Goal: Task Accomplishment & Management: Manage account settings

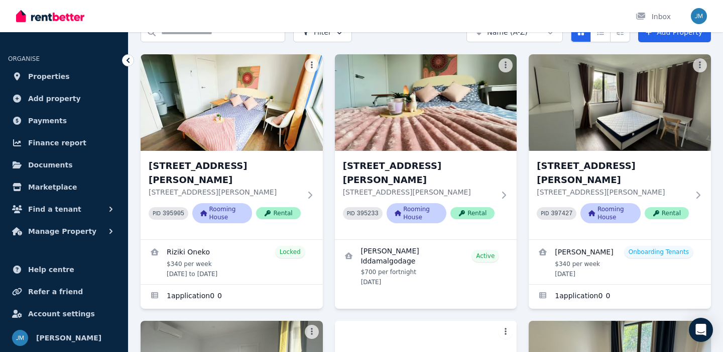
scroll to position [56, 0]
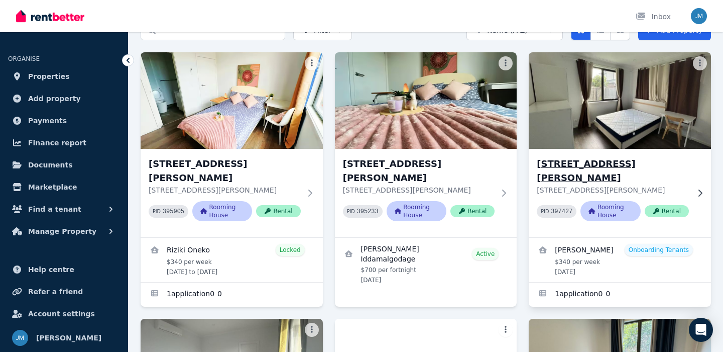
click at [628, 162] on h3 "[STREET_ADDRESS][PERSON_NAME]" at bounding box center [613, 171] width 152 height 28
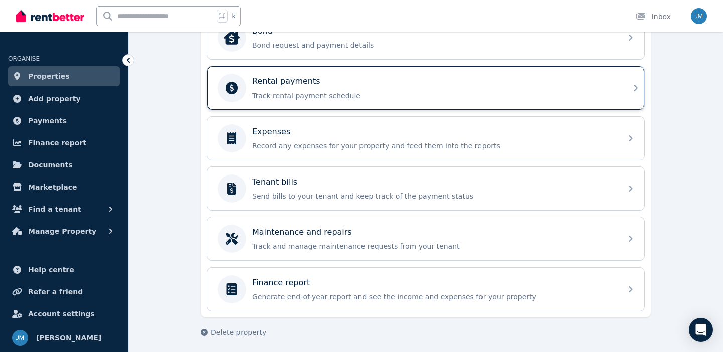
scroll to position [395, 0]
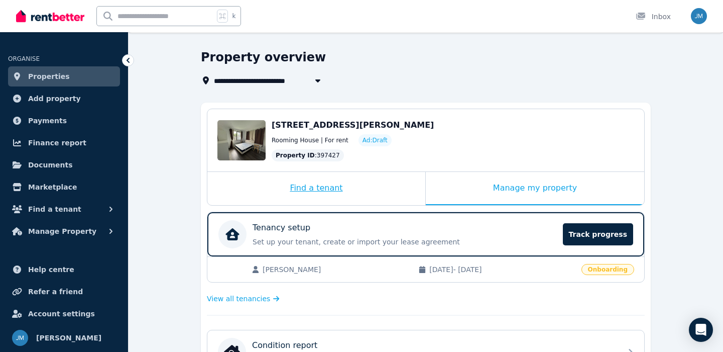
click at [368, 194] on div "Find a tenant" at bounding box center [316, 188] width 218 height 33
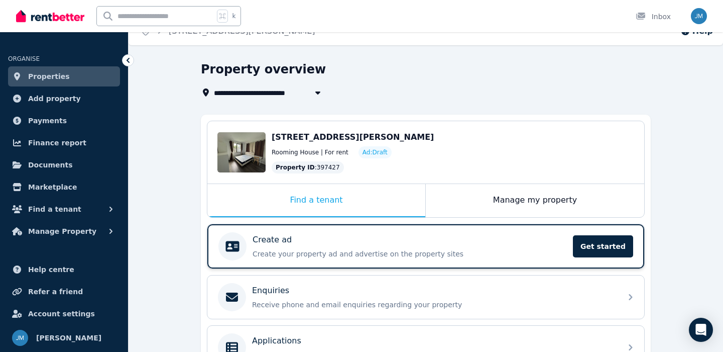
scroll to position [0, 0]
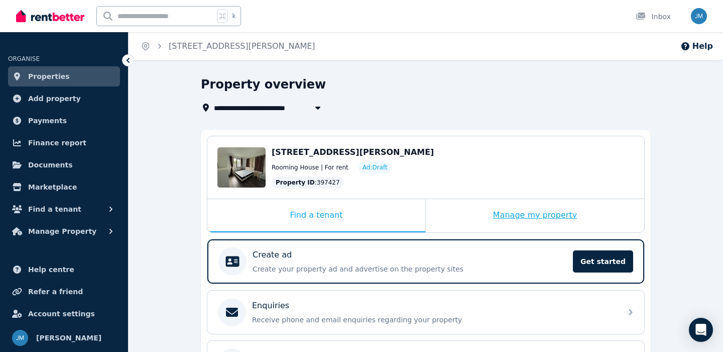
click at [470, 214] on div "Manage my property" at bounding box center [535, 215] width 219 height 33
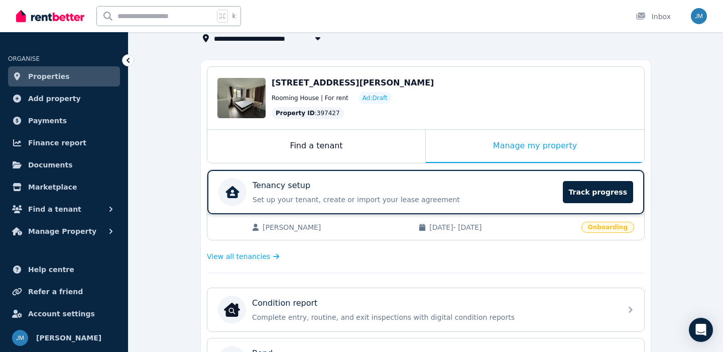
scroll to position [74, 0]
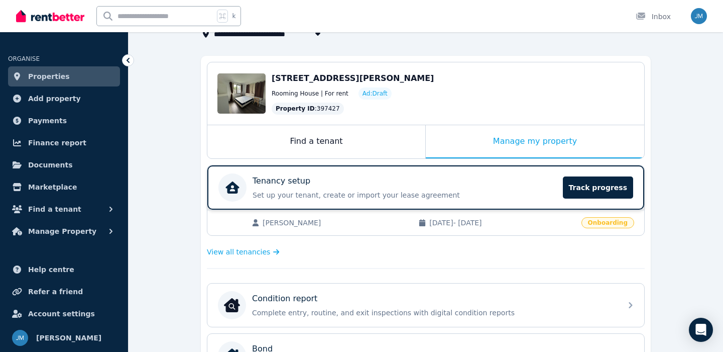
click at [522, 194] on p "Set up your tenant, create or import your lease agreement" at bounding box center [405, 195] width 304 height 10
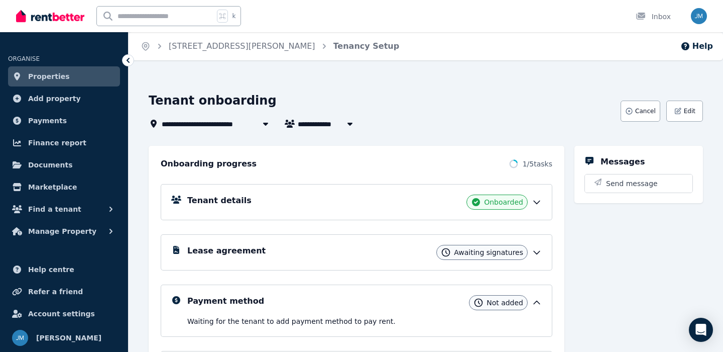
click at [349, 125] on icon "button" at bounding box center [350, 124] width 5 height 3
type input "**********"
click at [380, 125] on div "**********" at bounding box center [382, 124] width 466 height 12
click at [646, 113] on span "Cancel" at bounding box center [646, 111] width 21 height 8
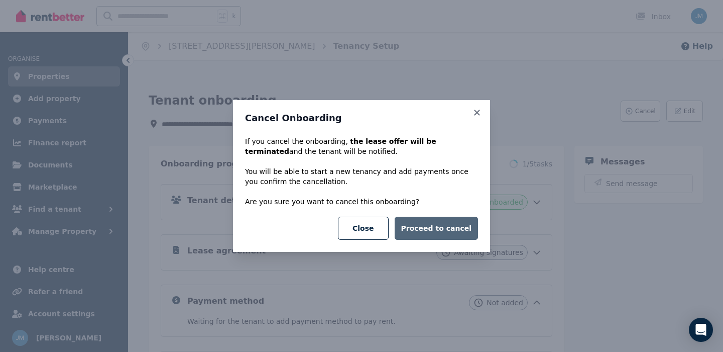
click at [448, 227] on button "Proceed to cancel" at bounding box center [436, 228] width 83 height 23
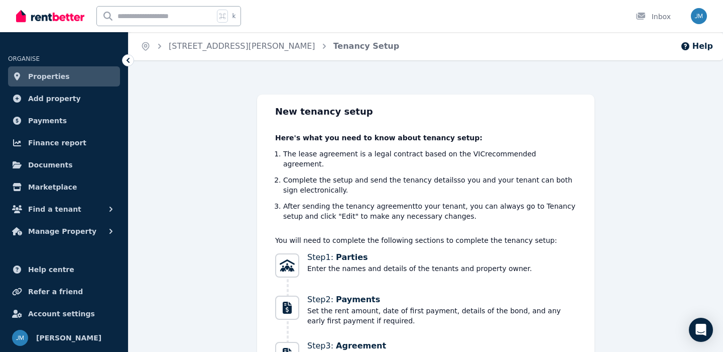
click at [213, 39] on ol "Home Room 4, Unit 1/55 Clayton Rd Tenancy Setup" at bounding box center [270, 46] width 283 height 28
click at [214, 48] on link "[STREET_ADDRESS][PERSON_NAME]" at bounding box center [242, 46] width 147 height 10
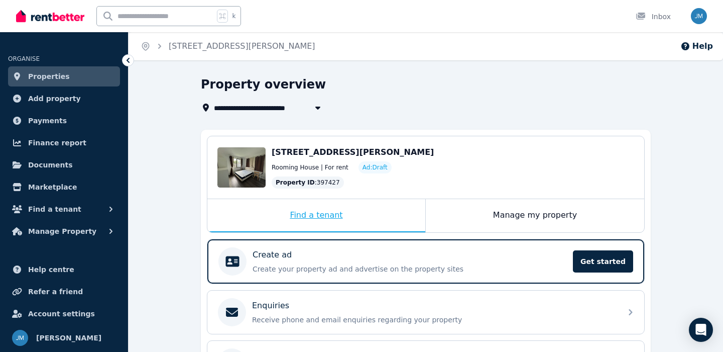
click at [344, 214] on div "Find a tenant" at bounding box center [316, 215] width 218 height 33
click at [473, 234] on div "Room 4, Unit 1/55 Clayton Rd, Oakleigh East Edit Room 4, Unit 1/55 Clayton Rd, …" at bounding box center [426, 310] width 450 height 361
click at [473, 209] on div "Manage my property" at bounding box center [535, 215] width 219 height 33
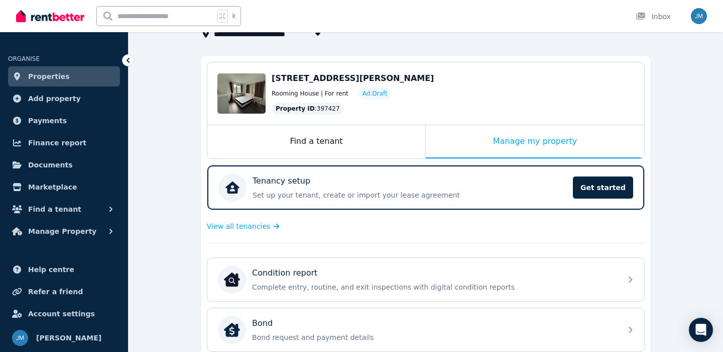
scroll to position [1, 0]
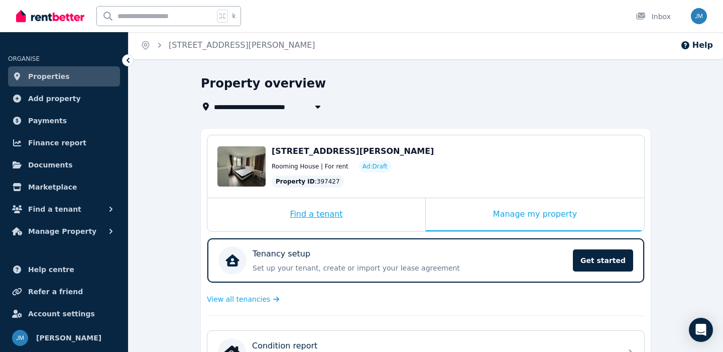
click at [336, 226] on div "Find a tenant" at bounding box center [316, 214] width 218 height 33
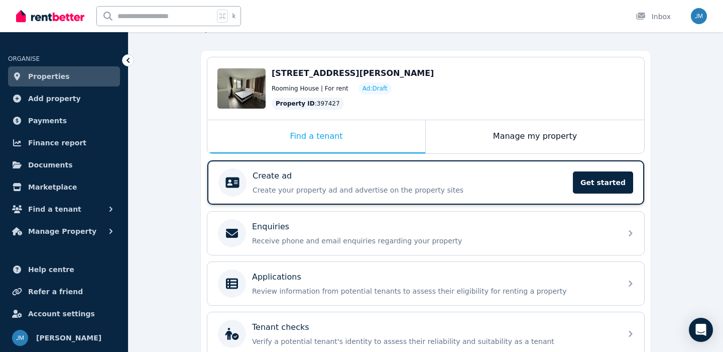
scroll to position [75, 0]
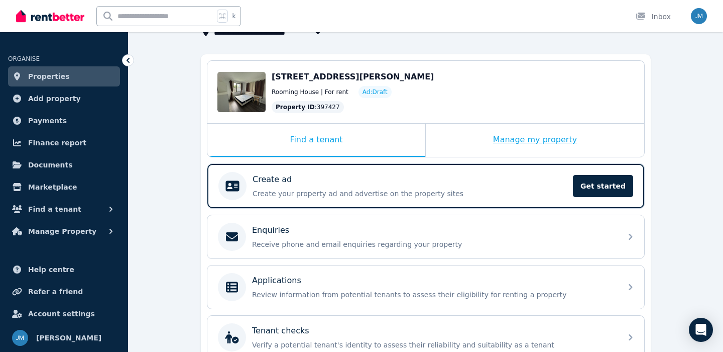
click at [531, 135] on div "Manage my property" at bounding box center [535, 140] width 219 height 33
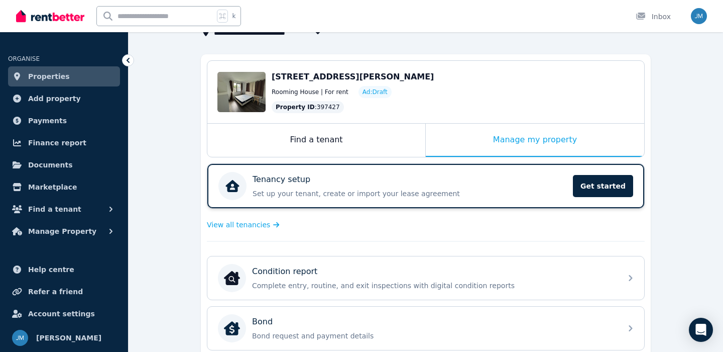
click at [500, 181] on div "Tenancy setup" at bounding box center [410, 179] width 315 height 12
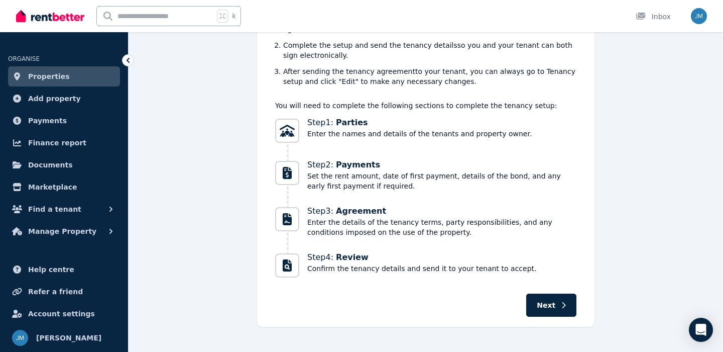
scroll to position [136, 0]
click at [569, 299] on button "Next" at bounding box center [552, 303] width 50 height 23
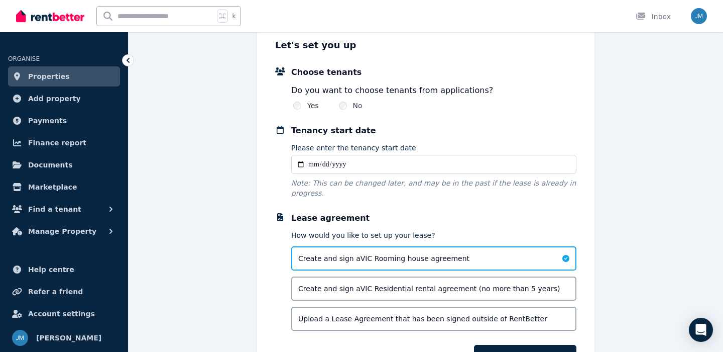
scroll to position [0, 0]
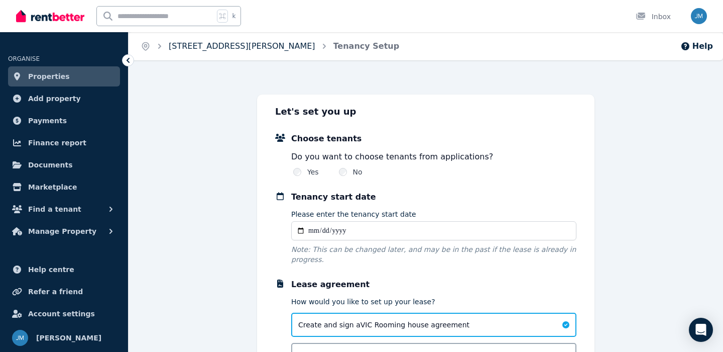
click at [250, 48] on link "[STREET_ADDRESS][PERSON_NAME]" at bounding box center [242, 46] width 147 height 10
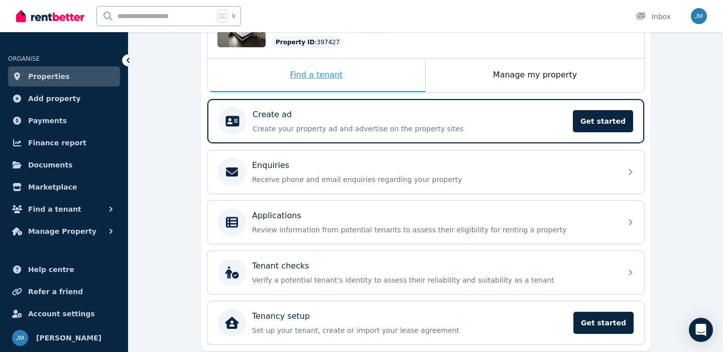
scroll to position [177, 0]
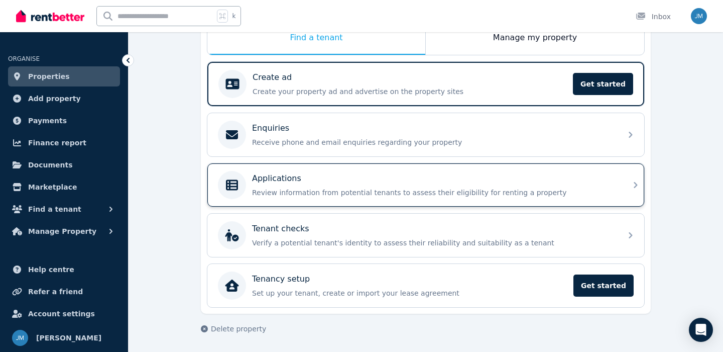
drag, startPoint x: 287, startPoint y: 237, endPoint x: 285, endPoint y: 201, distance: 35.2
click at [294, 183] on p "Applications" at bounding box center [276, 178] width 49 height 12
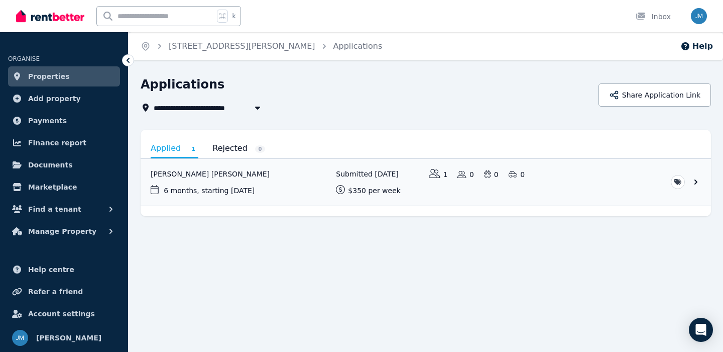
click at [239, 146] on link "Rejected 0" at bounding box center [239, 148] width 53 height 17
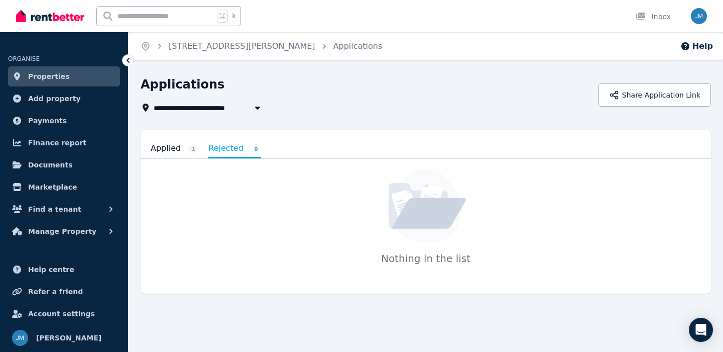
click at [185, 148] on link "Applied 1" at bounding box center [175, 148] width 48 height 17
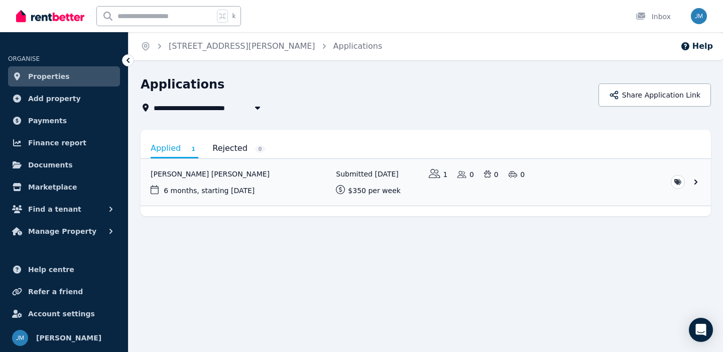
click at [92, 70] on link "Properties" at bounding box center [64, 76] width 112 height 20
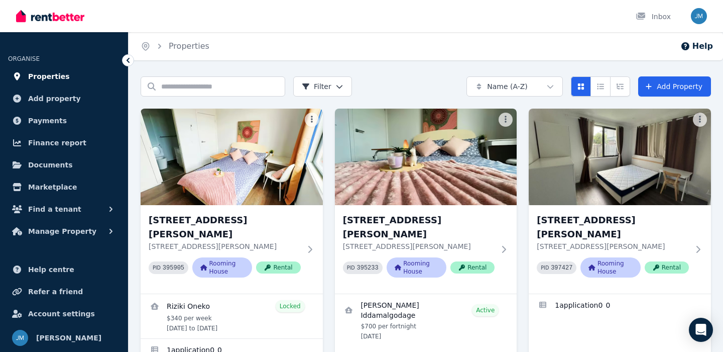
click at [49, 76] on span "Properties" at bounding box center [49, 76] width 42 height 12
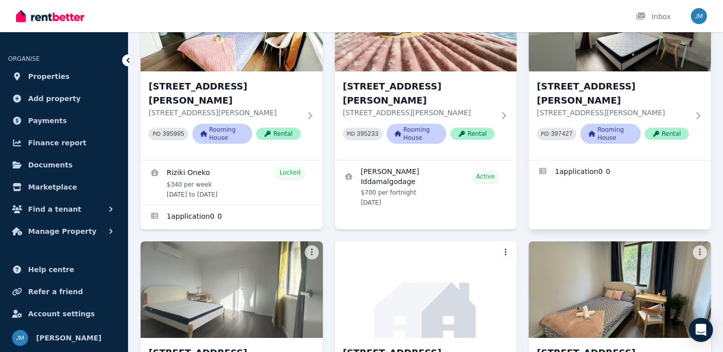
scroll to position [133, 0]
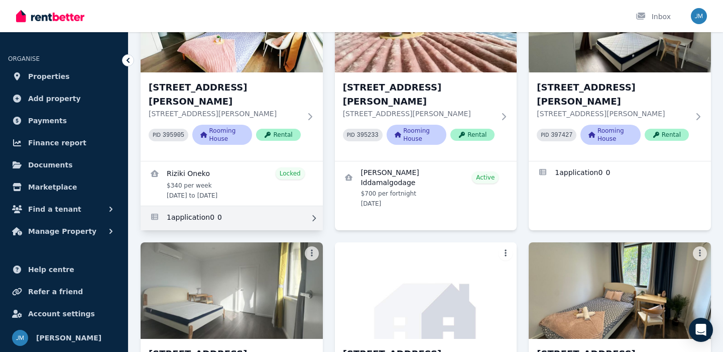
click at [237, 214] on link "Applications for Room 2, Unit 2/55 Clayton Rd" at bounding box center [232, 218] width 182 height 24
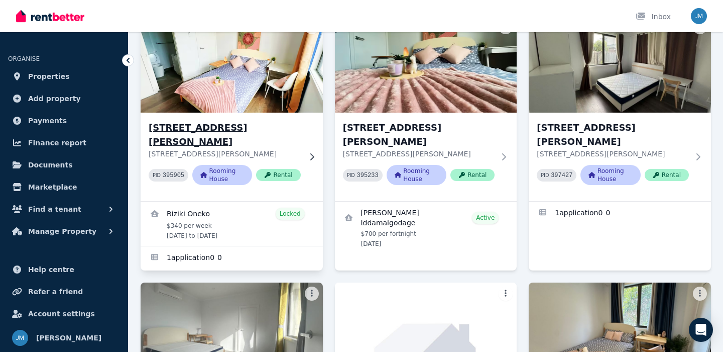
scroll to position [96, 0]
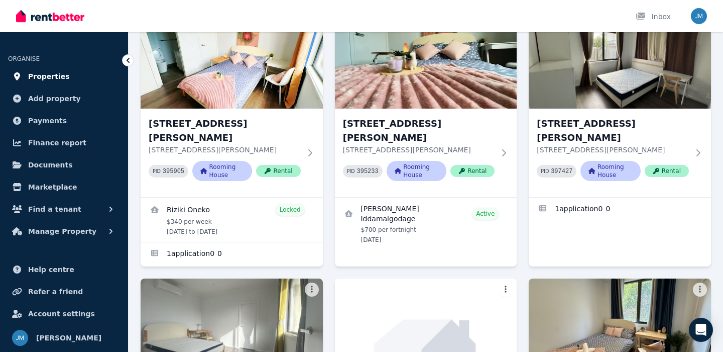
click at [89, 81] on link "Properties" at bounding box center [64, 76] width 112 height 20
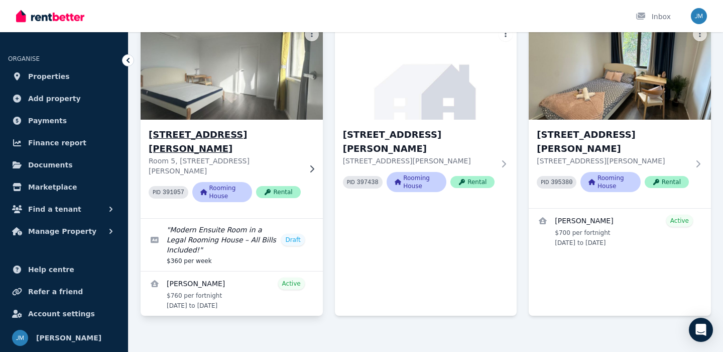
scroll to position [352, 0]
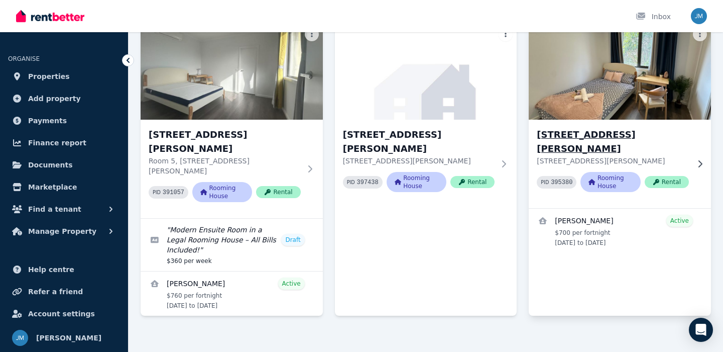
click at [577, 156] on p "[STREET_ADDRESS][PERSON_NAME]" at bounding box center [613, 161] width 152 height 10
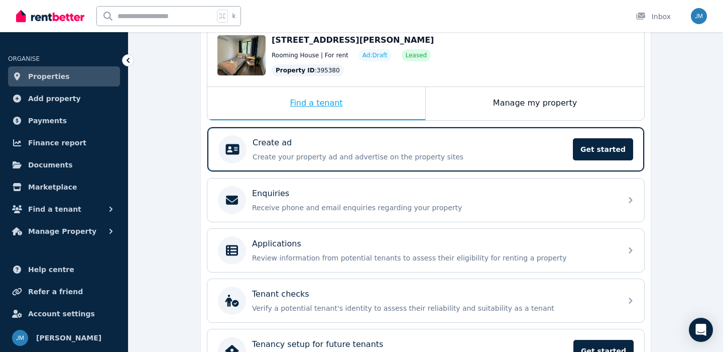
scroll to position [119, 0]
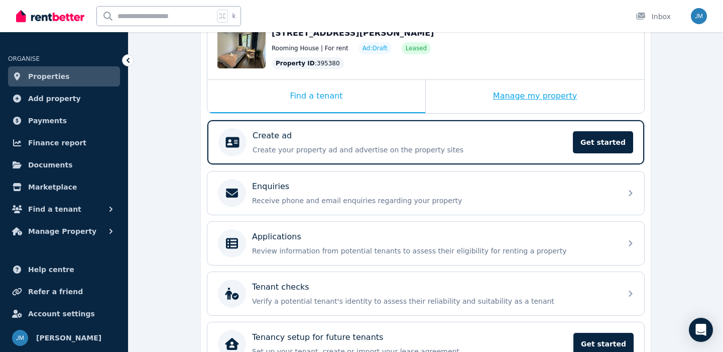
click at [505, 84] on div "Manage my property" at bounding box center [535, 96] width 219 height 33
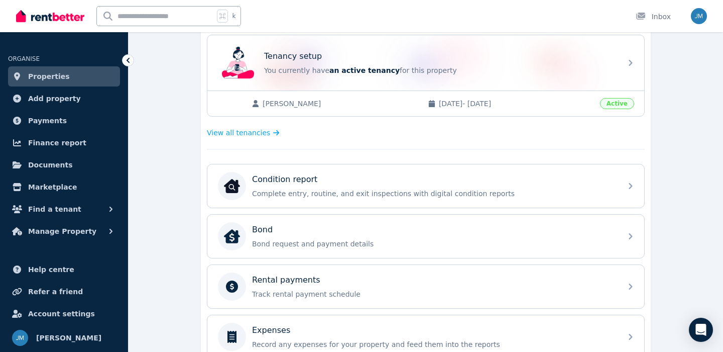
scroll to position [245, 0]
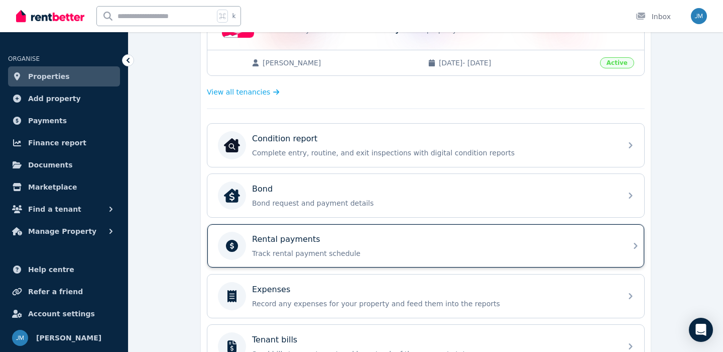
click at [375, 234] on div "Rental payments" at bounding box center [434, 239] width 364 height 12
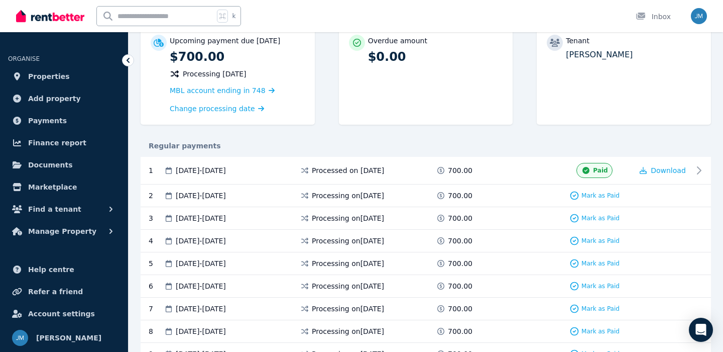
scroll to position [109, 0]
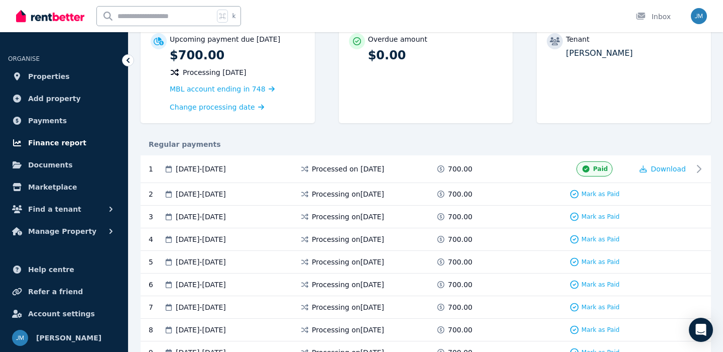
click at [73, 147] on span "Finance report" at bounding box center [57, 143] width 58 height 12
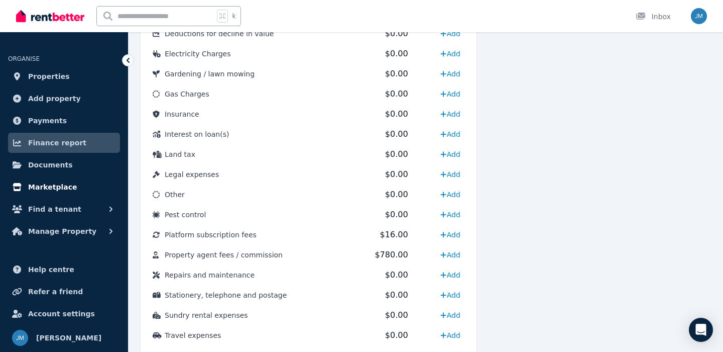
scroll to position [483, 0]
click at [325, 236] on td "Platform subscription fees" at bounding box center [243, 234] width 205 height 20
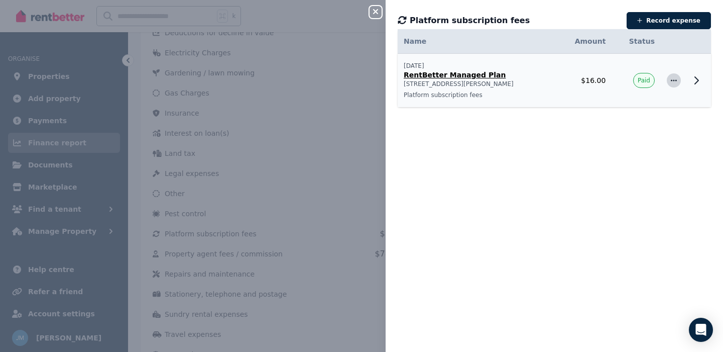
click at [679, 84] on span "button" at bounding box center [674, 80] width 14 height 14
click at [652, 127] on span "Delete expense" at bounding box center [641, 128] width 64 height 12
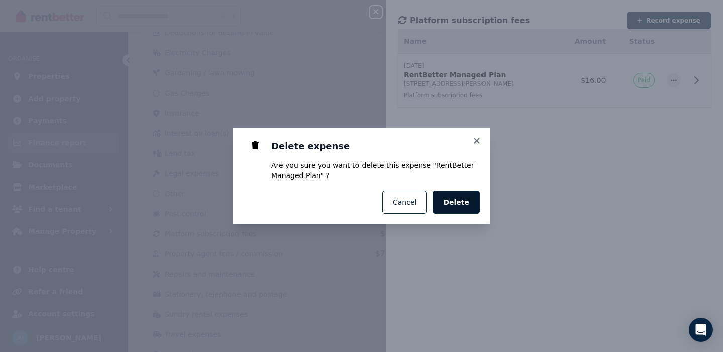
click at [466, 200] on span "Delete" at bounding box center [457, 202] width 26 height 10
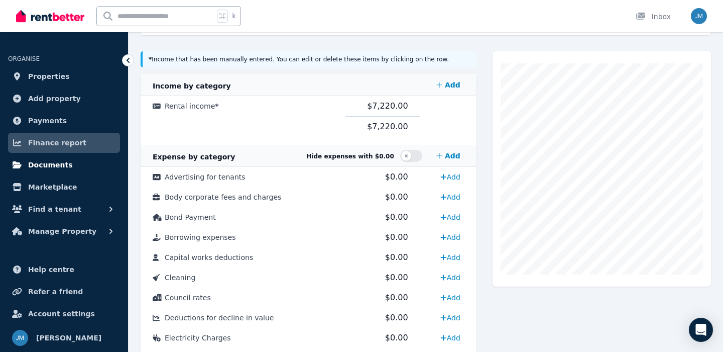
scroll to position [183, 0]
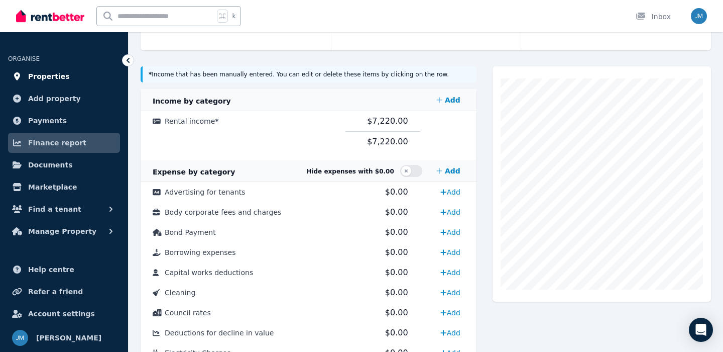
click at [75, 71] on link "Properties" at bounding box center [64, 76] width 112 height 20
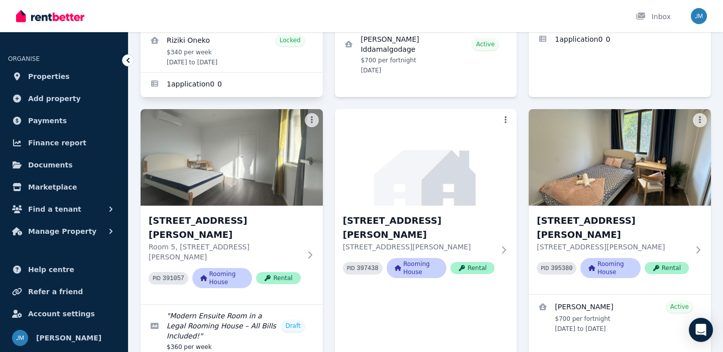
scroll to position [267, 0]
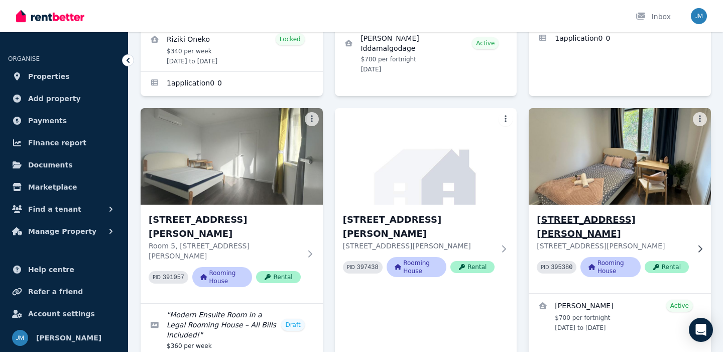
click at [581, 131] on img at bounding box center [620, 156] width 191 height 101
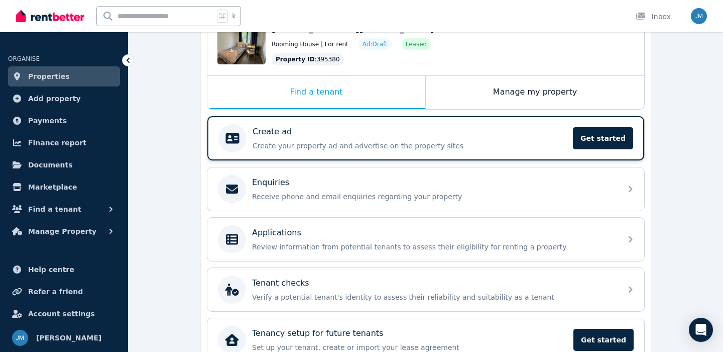
scroll to position [114, 0]
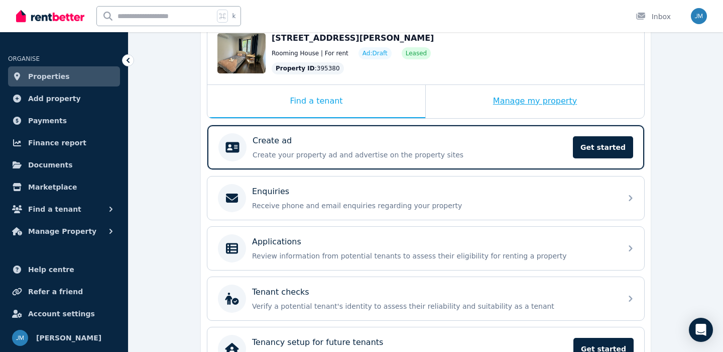
click at [478, 87] on div "Manage my property" at bounding box center [535, 101] width 219 height 33
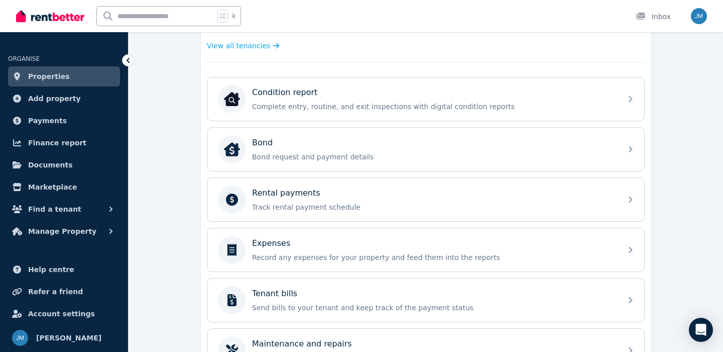
scroll to position [291, 0]
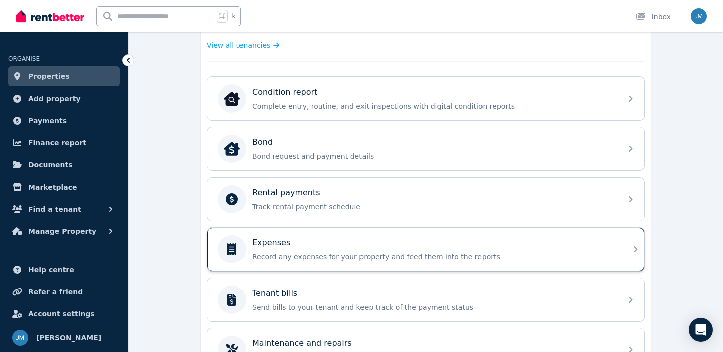
click at [375, 251] on div "Expenses Record any expenses for your property and feed them into the reports" at bounding box center [434, 249] width 364 height 25
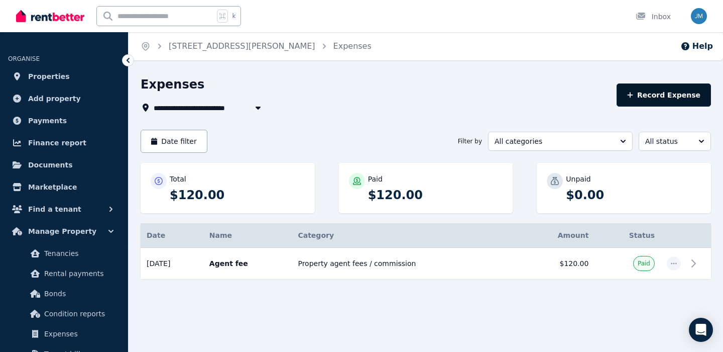
click at [655, 101] on button "Record Expense" at bounding box center [664, 94] width 94 height 23
select select "**********"
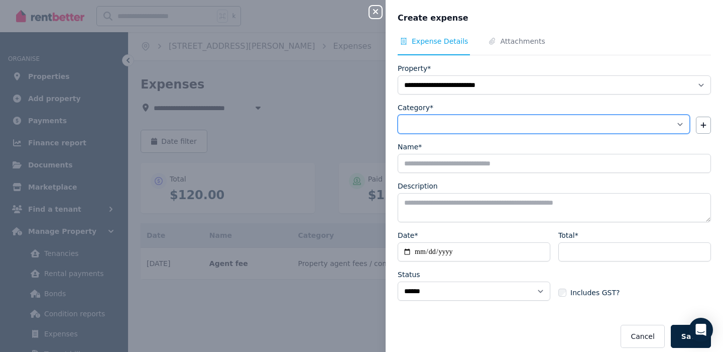
click at [429, 128] on select "**********" at bounding box center [544, 124] width 292 height 19
select select "**********"
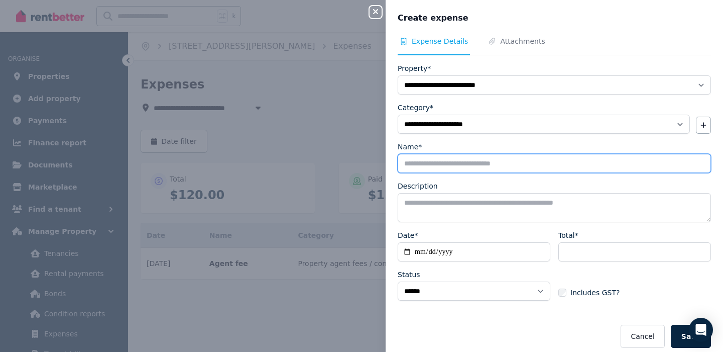
click at [435, 166] on input "Name*" at bounding box center [555, 163] width 314 height 19
type input "*********"
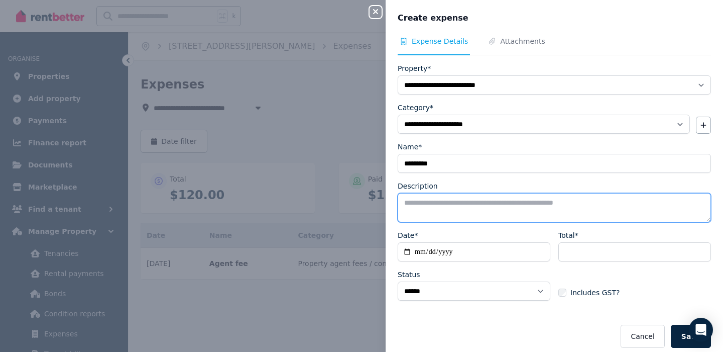
click at [449, 201] on textarea "Description" at bounding box center [555, 207] width 314 height 29
type textarea "********"
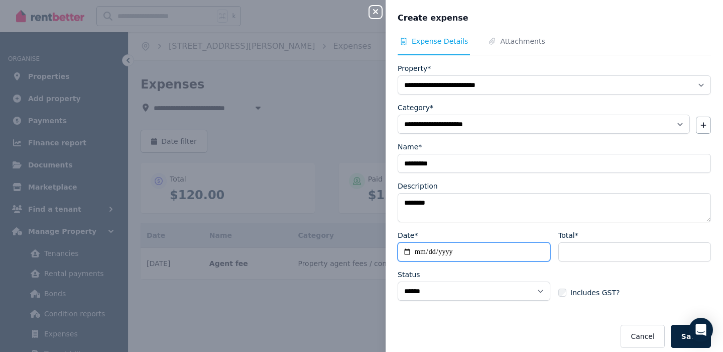
click at [462, 252] on input "Date*" at bounding box center [474, 251] width 153 height 19
click at [448, 252] on input "Date*" at bounding box center [474, 251] width 153 height 19
click at [421, 251] on input "Date*" at bounding box center [474, 251] width 153 height 19
type input "**********"
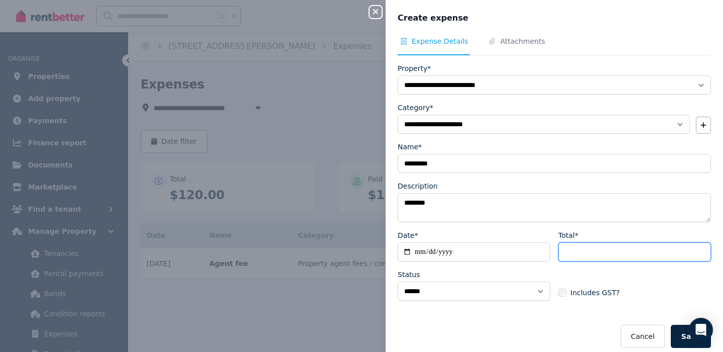
click at [569, 248] on input "Total*" at bounding box center [635, 251] width 153 height 19
type input "**"
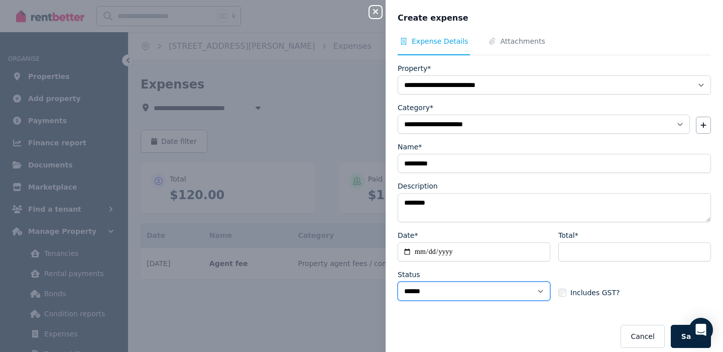
click at [540, 293] on select "****** ****" at bounding box center [474, 290] width 153 height 19
select select "**********"
click at [679, 342] on button "Save" at bounding box center [691, 336] width 40 height 23
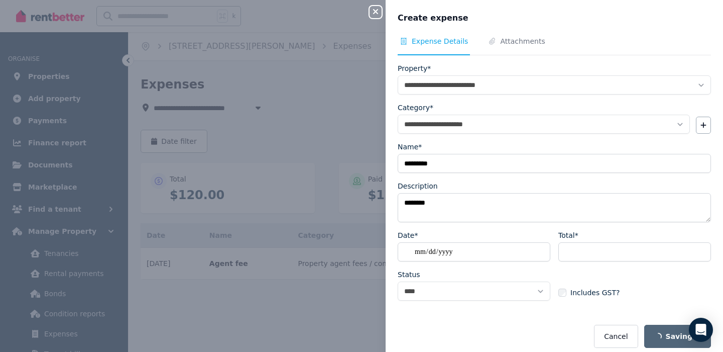
select select "**********"
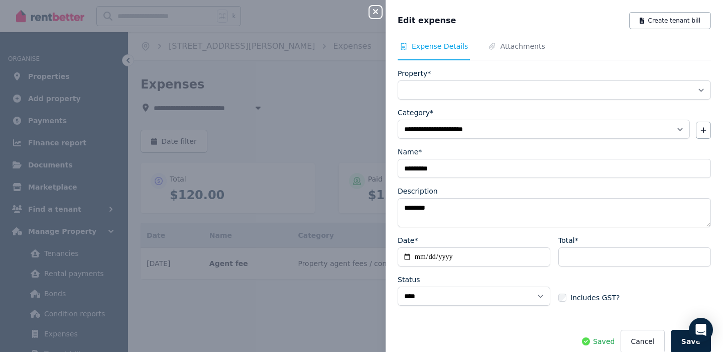
select select "**********"
click at [355, 327] on div "**********" at bounding box center [361, 176] width 723 height 352
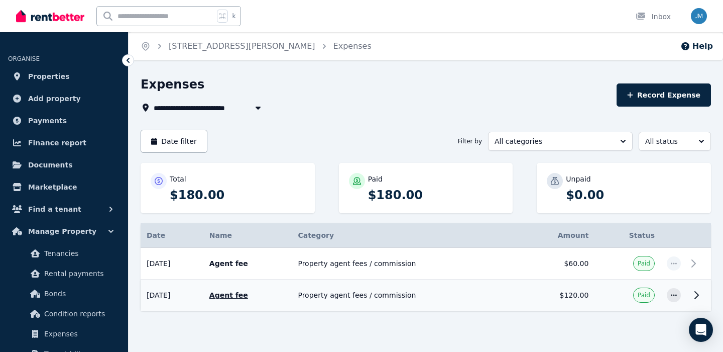
scroll to position [13, 0]
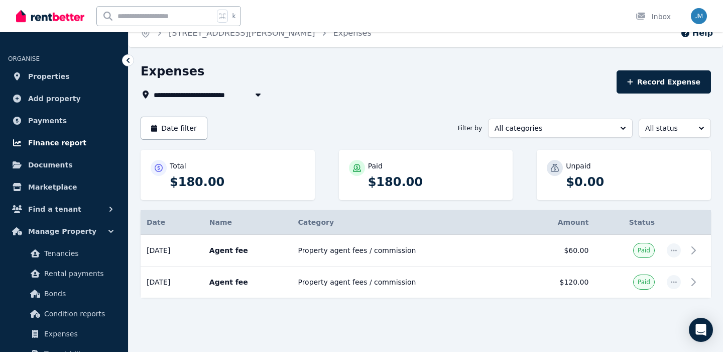
click at [74, 141] on span "Finance report" at bounding box center [57, 143] width 58 height 12
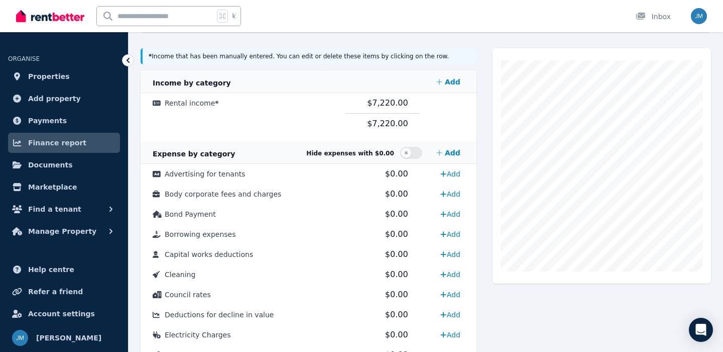
scroll to position [203, 0]
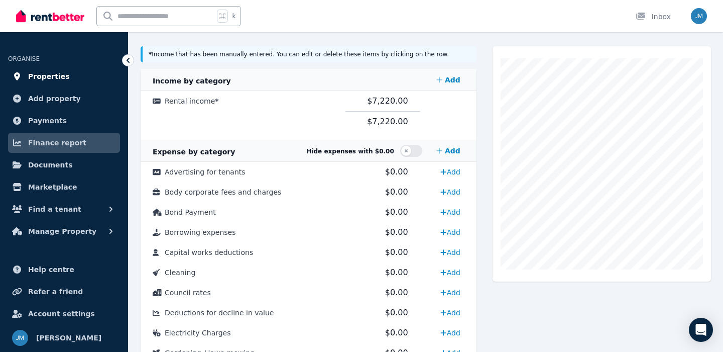
click at [54, 74] on span "Properties" at bounding box center [49, 76] width 42 height 12
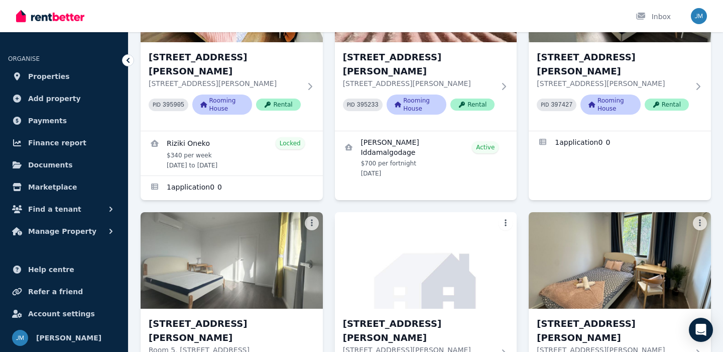
scroll to position [344, 0]
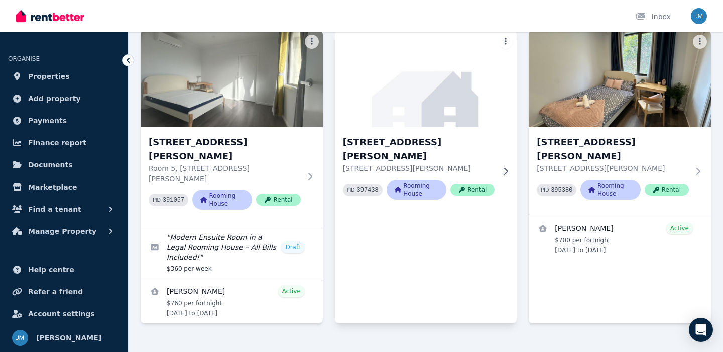
click at [422, 127] on div "Room 6, [STREET_ADDRESS][PERSON_NAME][PERSON_NAME] PID 397438 Rooming House Ren…" at bounding box center [426, 171] width 182 height 88
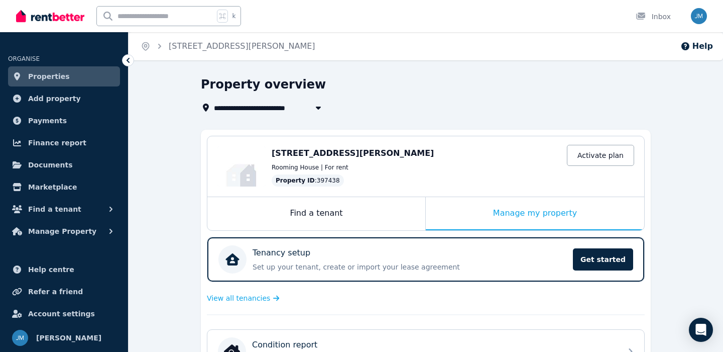
click at [98, 79] on link "Properties" at bounding box center [64, 76] width 112 height 20
